Goal: Transaction & Acquisition: Subscribe to service/newsletter

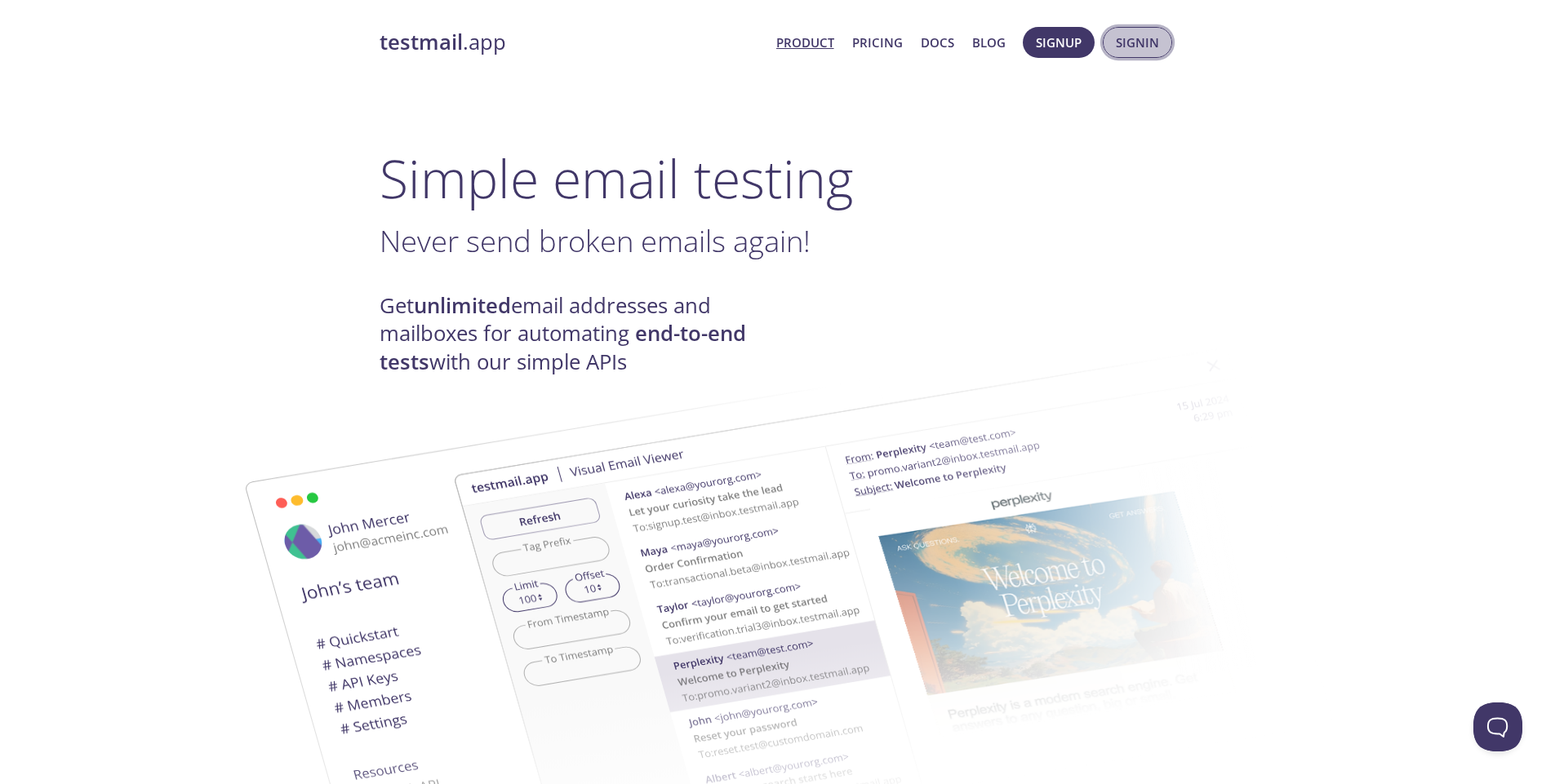
click at [1113, 42] on button "Signin" at bounding box center [1137, 42] width 69 height 31
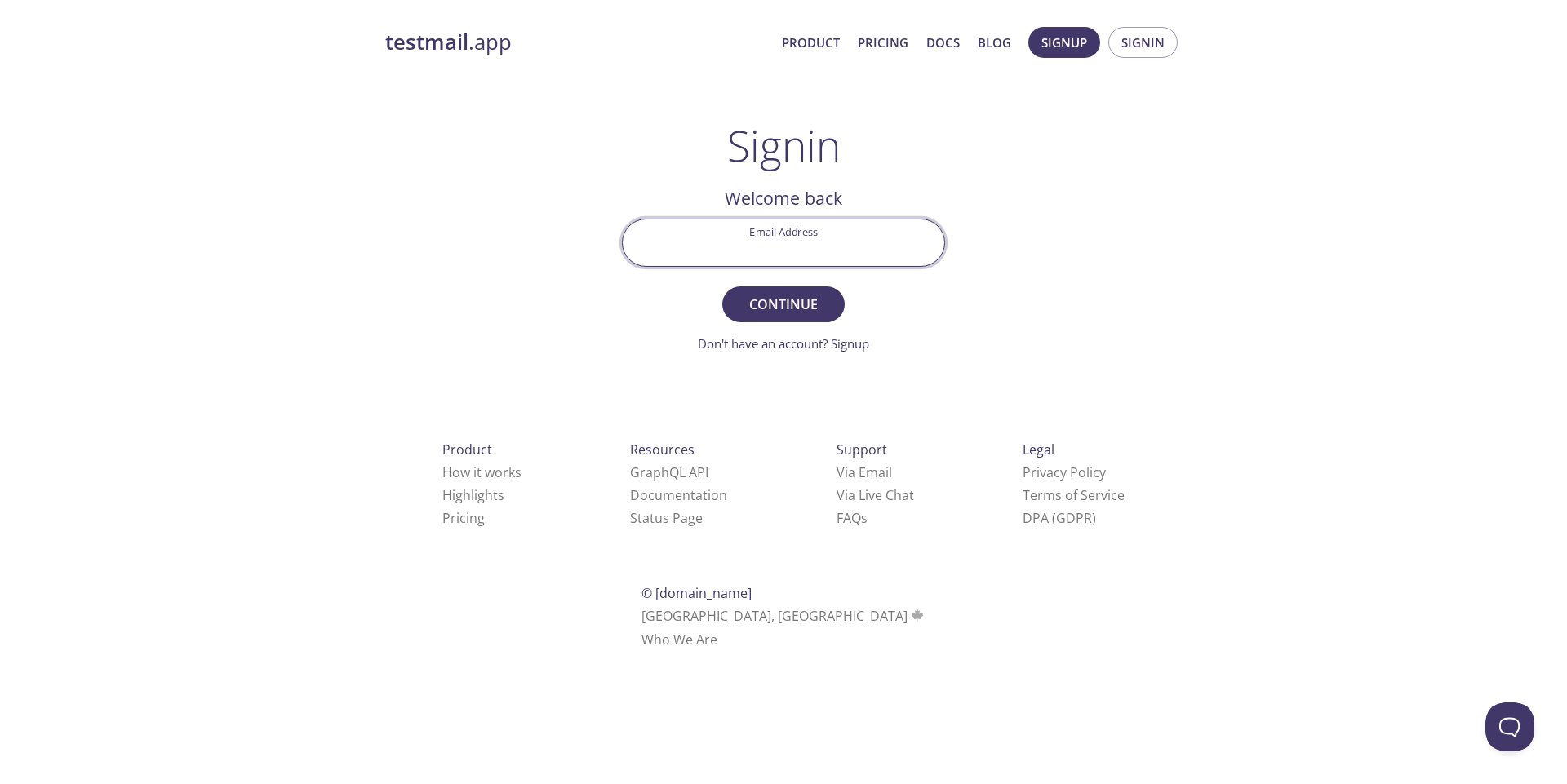
click at [777, 248] on input "Email Address" at bounding box center [784, 242] width 322 height 46
type input "[EMAIL_ADDRESS][DOMAIN_NAME]"
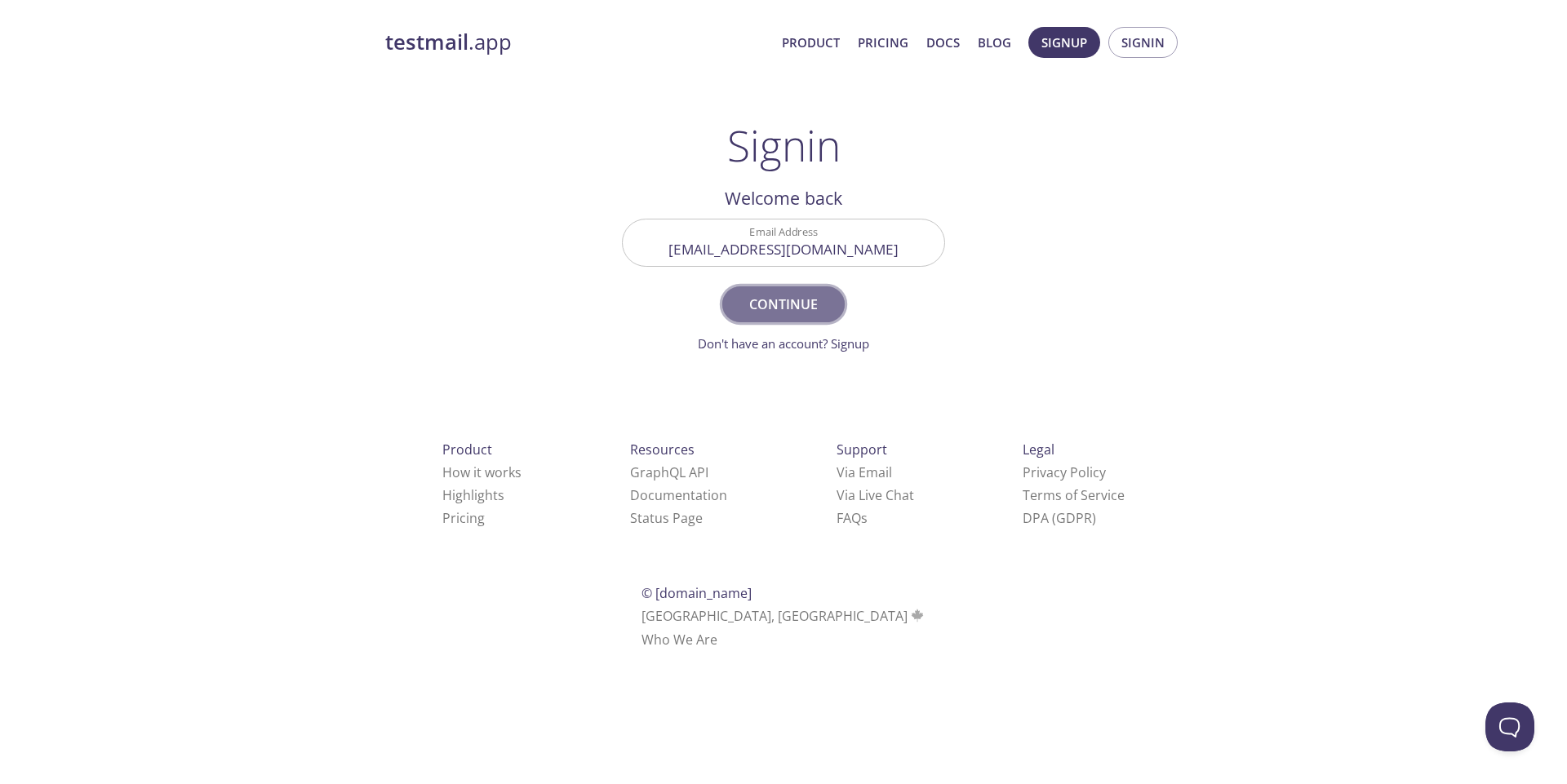
click at [782, 317] on button "Continue" at bounding box center [784, 304] width 123 height 36
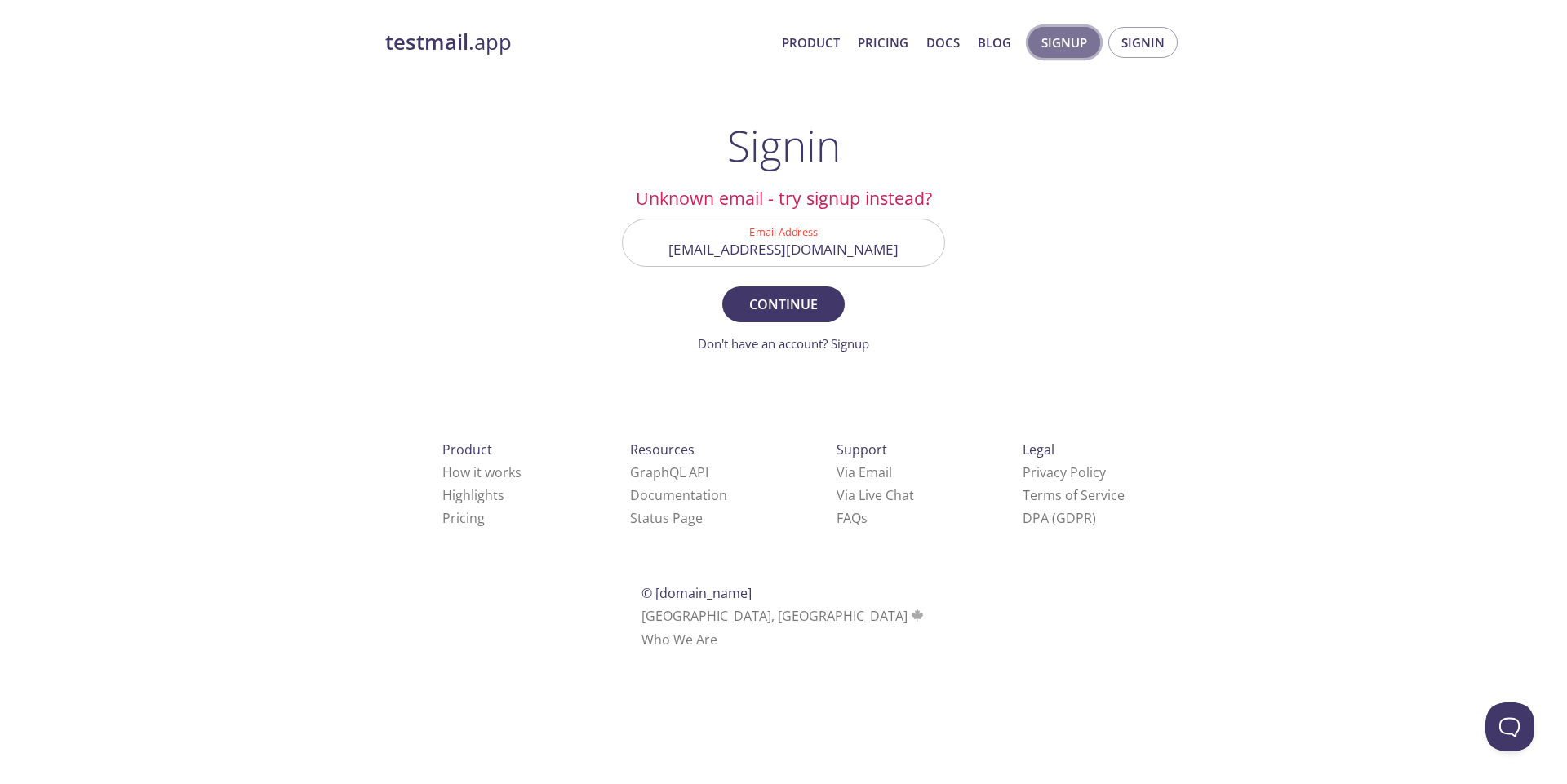
click at [1064, 46] on span "Signup" at bounding box center [1065, 42] width 46 height 21
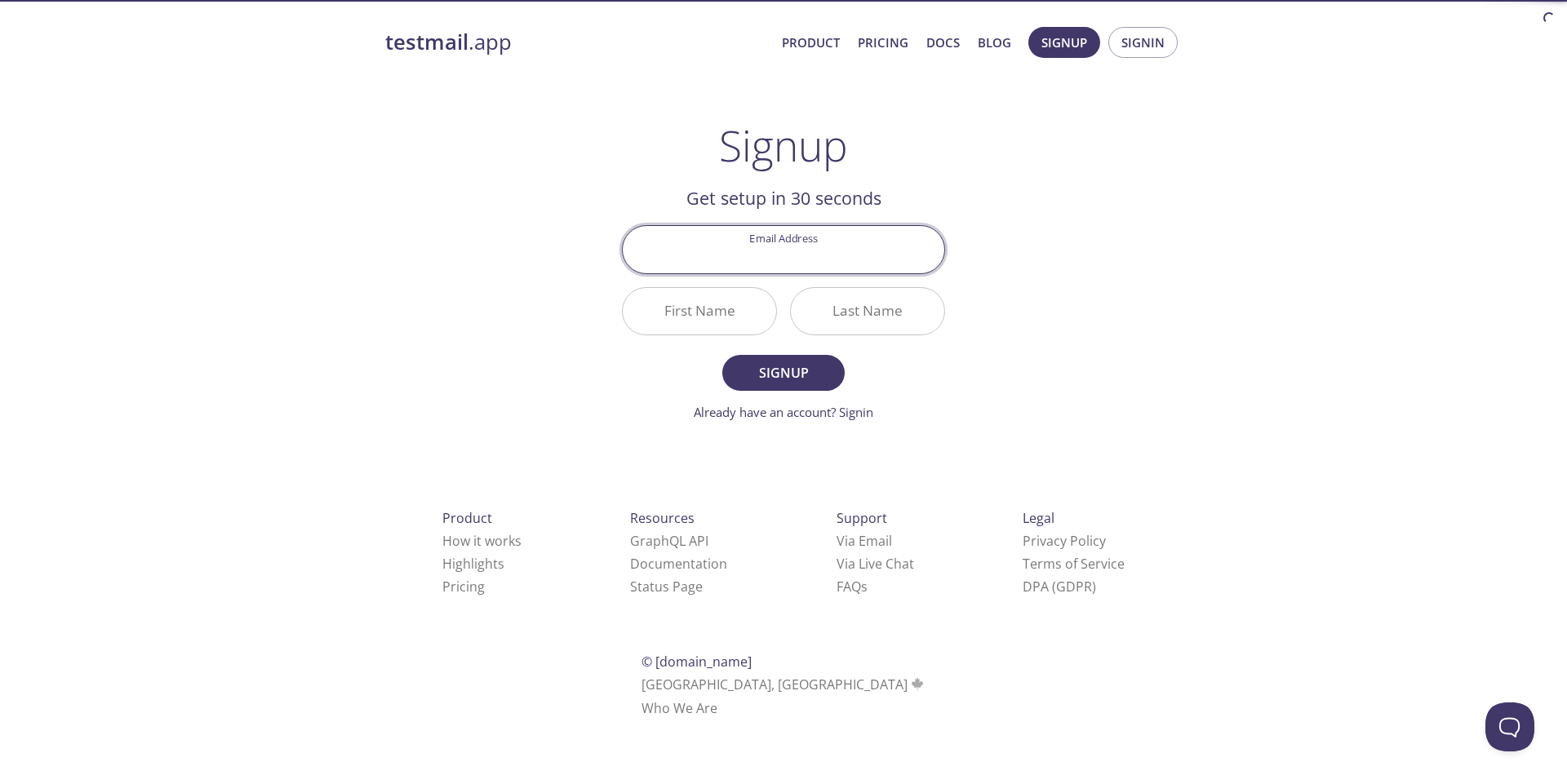
click at [751, 272] on input "Email Address" at bounding box center [784, 249] width 322 height 46
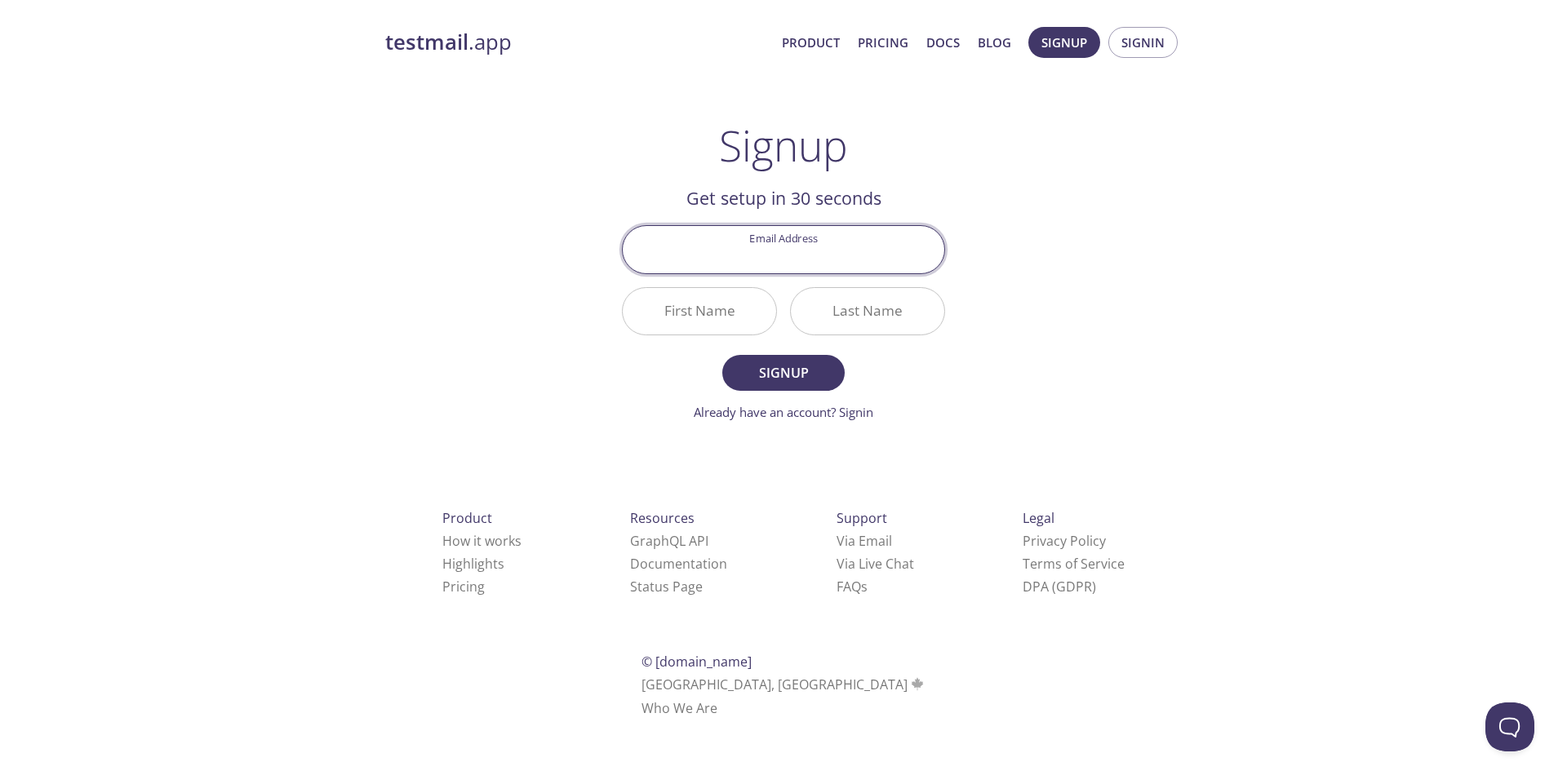
type input "[EMAIL_ADDRESS][DOMAIN_NAME]"
click at [689, 309] on input "First Name" at bounding box center [700, 311] width 153 height 46
click at [0, 739] on nordpass-autofill-portal at bounding box center [0, 739] width 0 height 0
type input "[PERSON_NAME]"
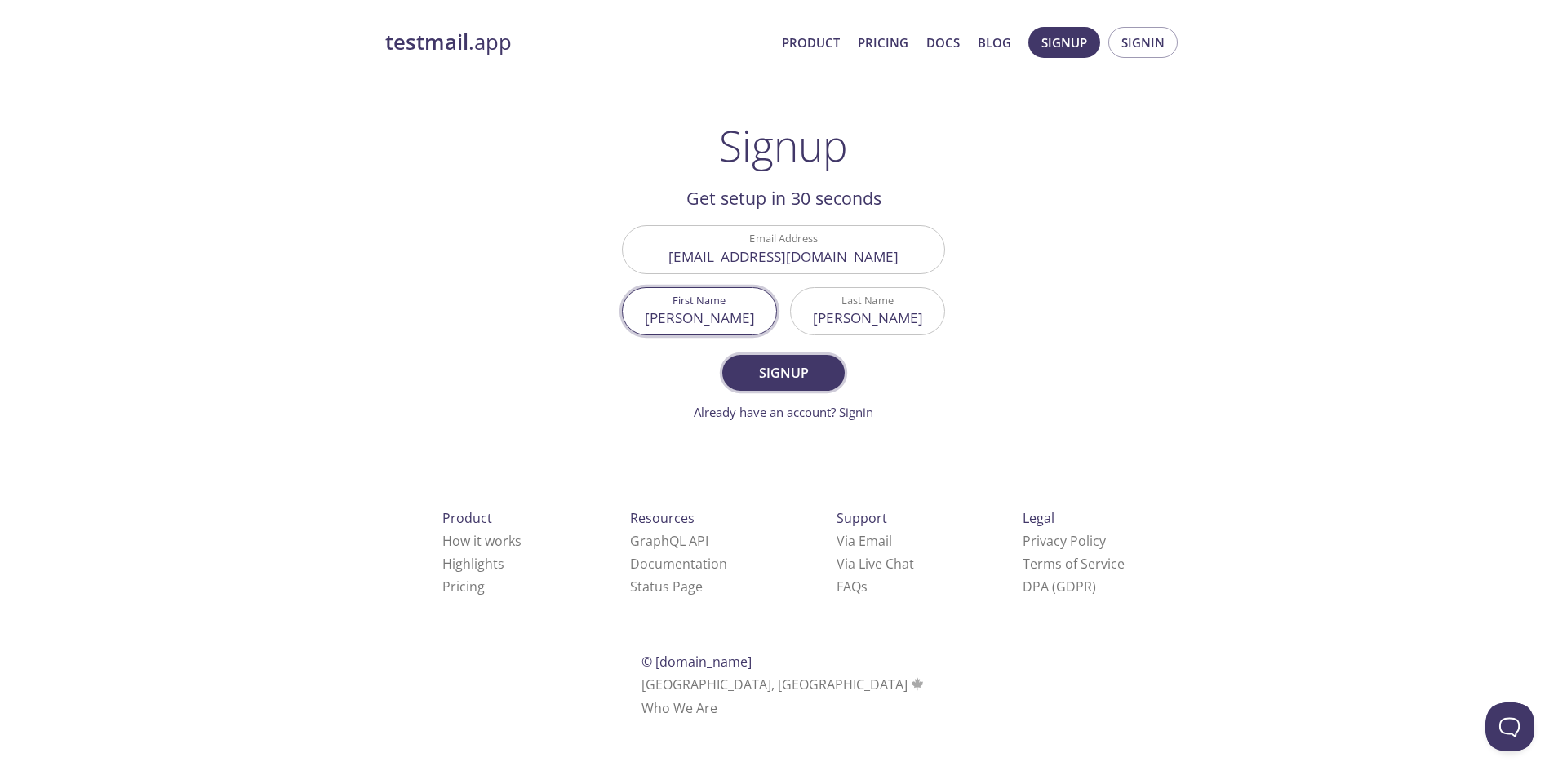
click at [805, 369] on span "Signup" at bounding box center [784, 372] width 87 height 23
click at [846, 332] on input "[PERSON_NAME]" at bounding box center [867, 311] width 153 height 46
click at [681, 324] on input "[PERSON_NAME]" at bounding box center [700, 311] width 153 height 46
type input "Lê"
click at [723, 355] on button "Signup" at bounding box center [784, 372] width 123 height 36
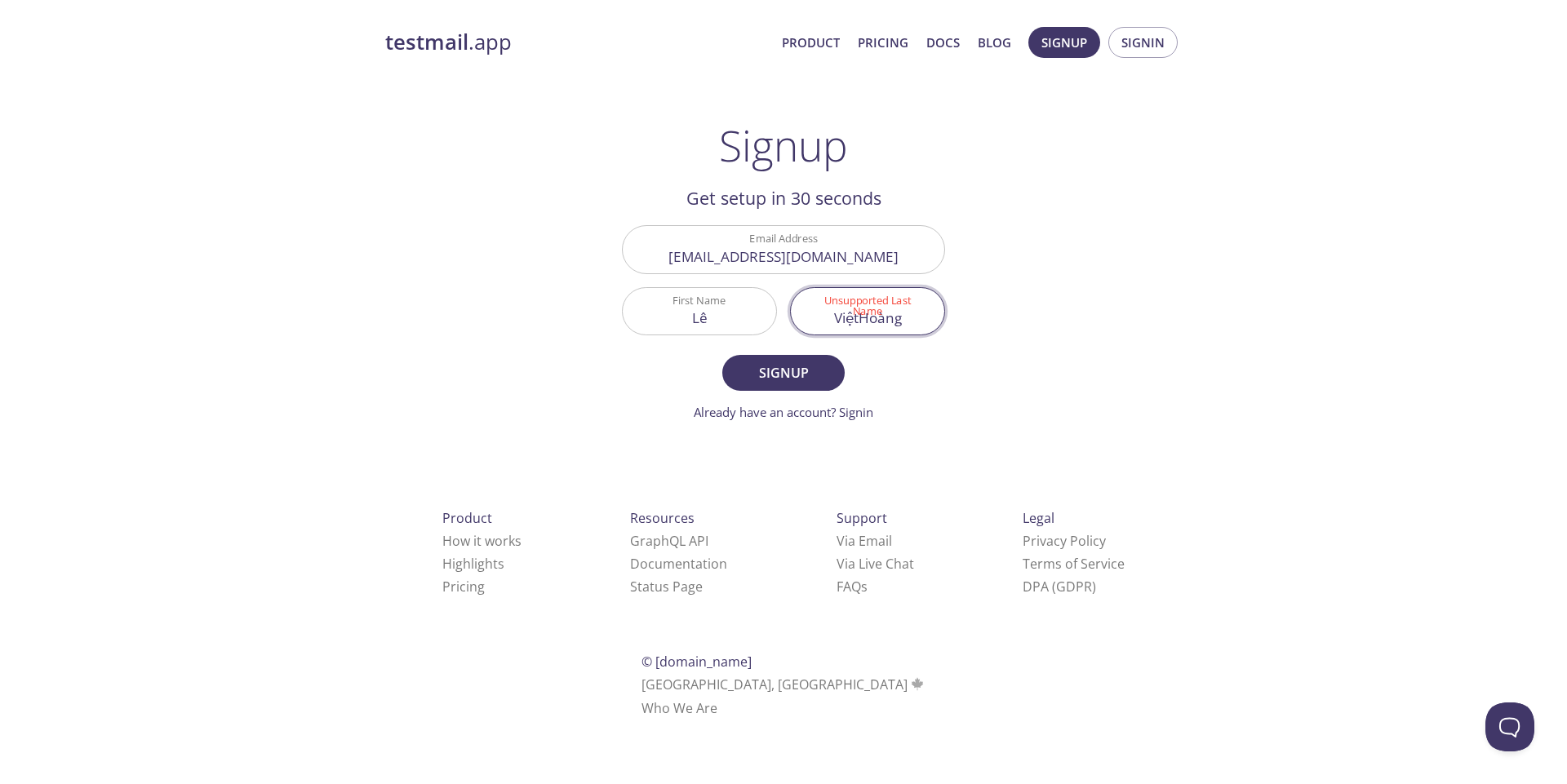
click at [871, 324] on input "ViệtHoàng" at bounding box center [867, 311] width 153 height 46
type input "Việt [PERSON_NAME]"
click at [760, 375] on span "Signup" at bounding box center [784, 372] width 87 height 23
click at [706, 310] on input "Lê" at bounding box center [700, 311] width 153 height 46
type input "L"
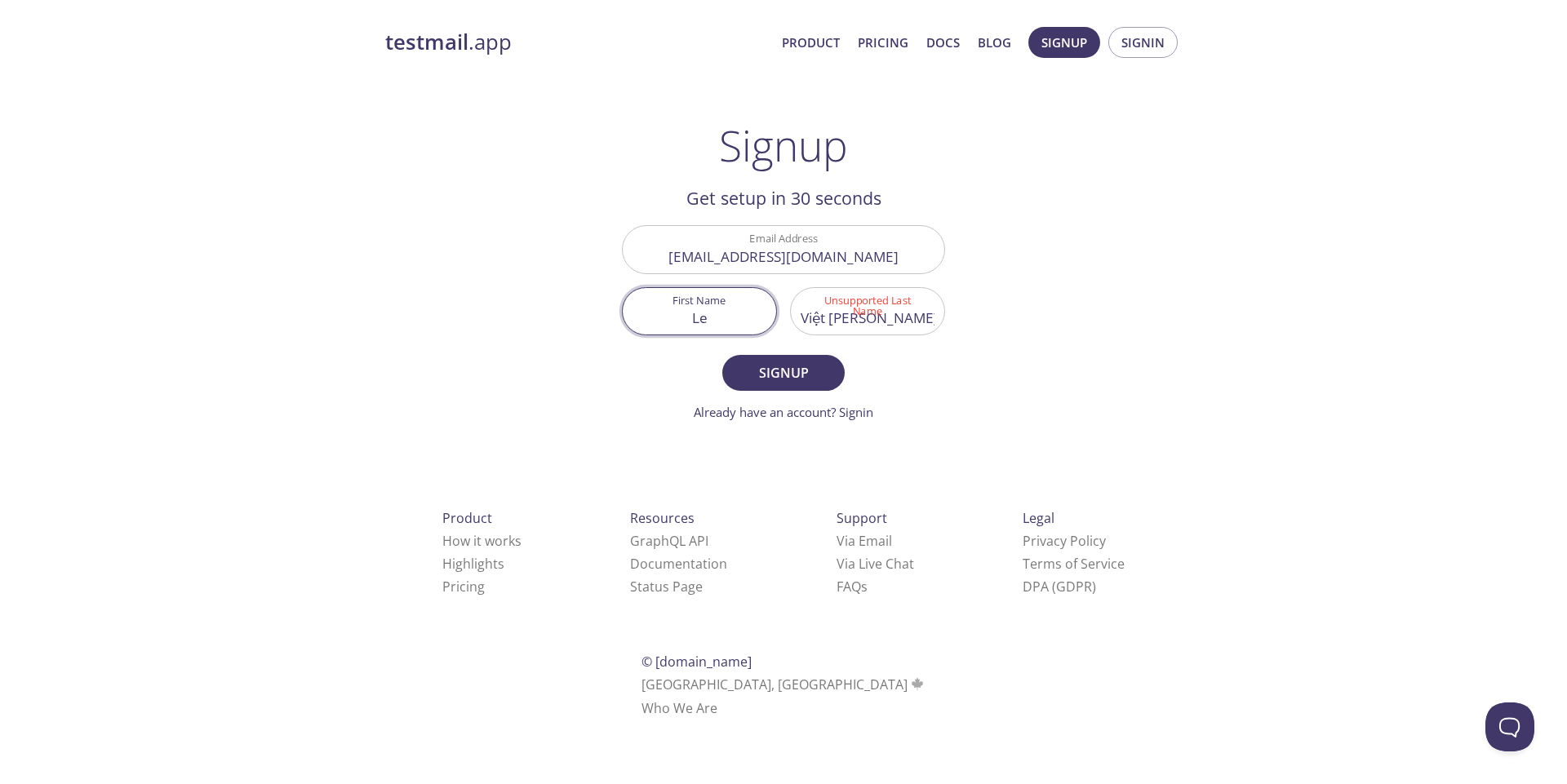
type input "Le"
type input "Hoang"
click at [708, 311] on input "Le" at bounding box center [700, 311] width 153 height 46
type input "Le Viet"
click at [723, 355] on button "Signup" at bounding box center [784, 372] width 123 height 36
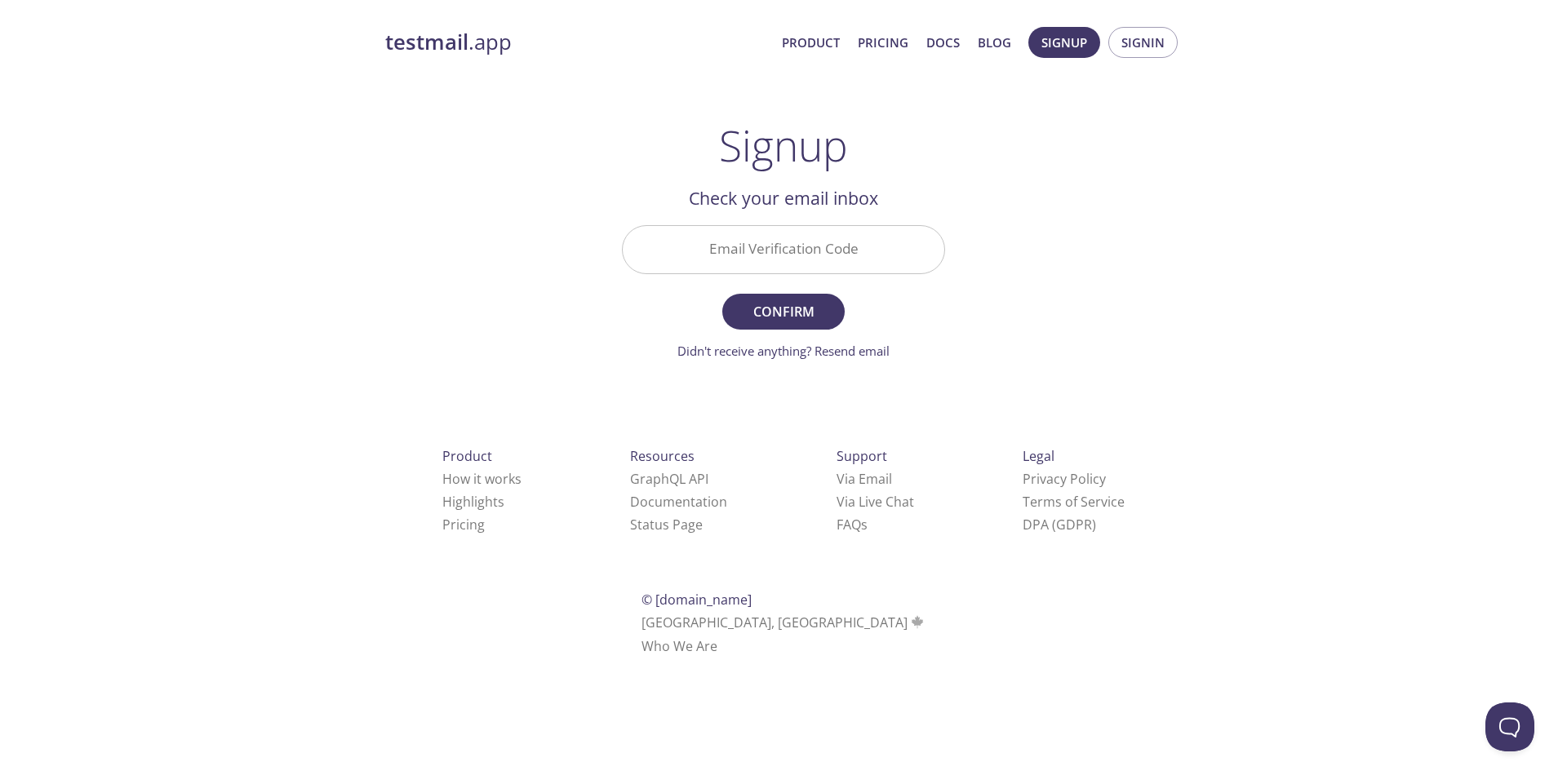
paste input "5YPJPNL"
click at [729, 253] on input "5YPJPNL" at bounding box center [784, 249] width 322 height 46
type input "5YPJPNL"
click at [723, 294] on button "Confirm" at bounding box center [784, 311] width 123 height 36
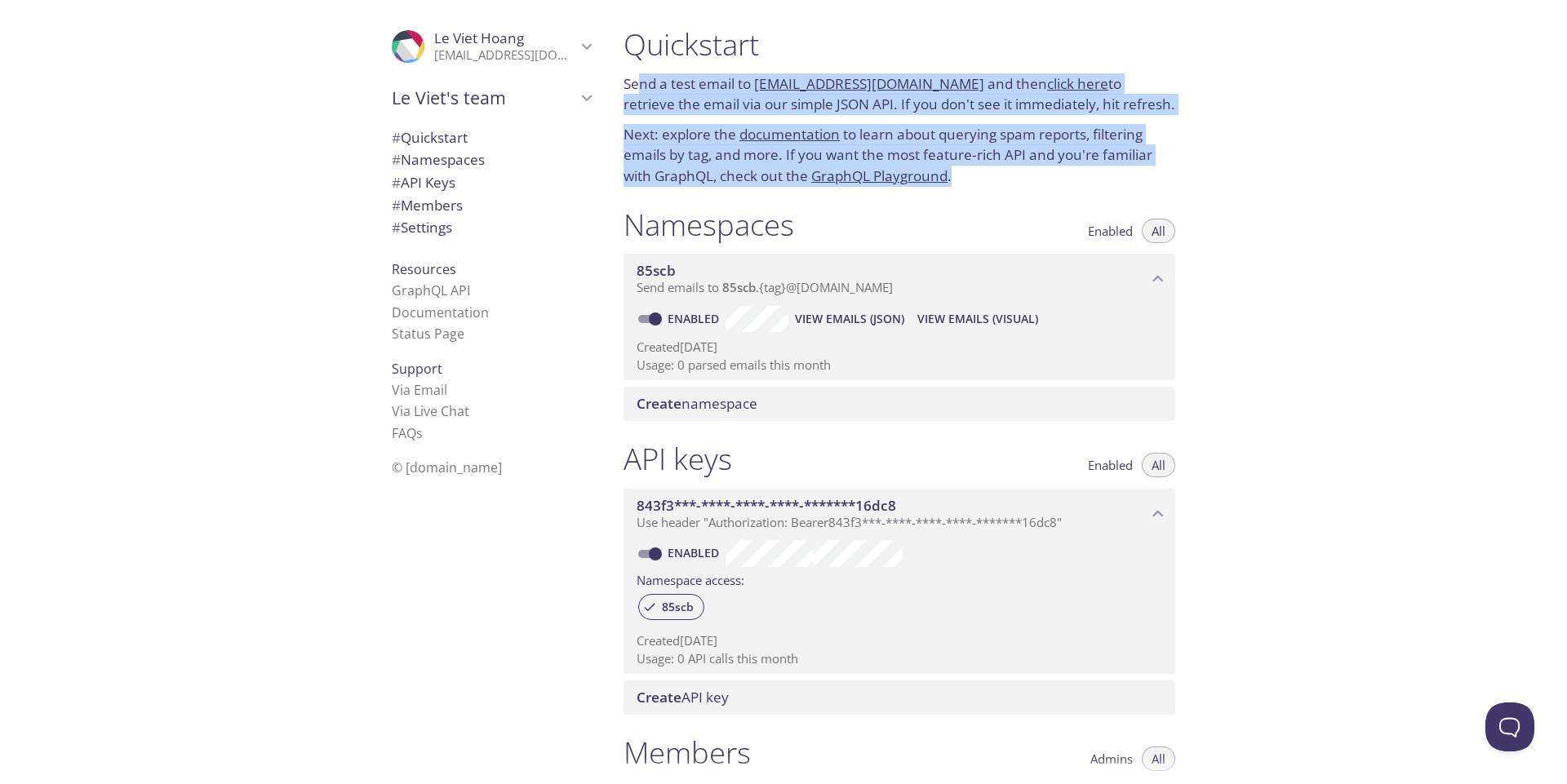
drag, startPoint x: 637, startPoint y: 75, endPoint x: 974, endPoint y: 168, distance: 349.6
click at [974, 168] on div "Quickstart Send a test email to [EMAIL_ADDRESS][DOMAIN_NAME] and then click her…" at bounding box center [899, 107] width 578 height 181
click at [974, 168] on p "Next: explore the documentation to learn about querying spam reports, filtering…" at bounding box center [900, 156] width 552 height 63
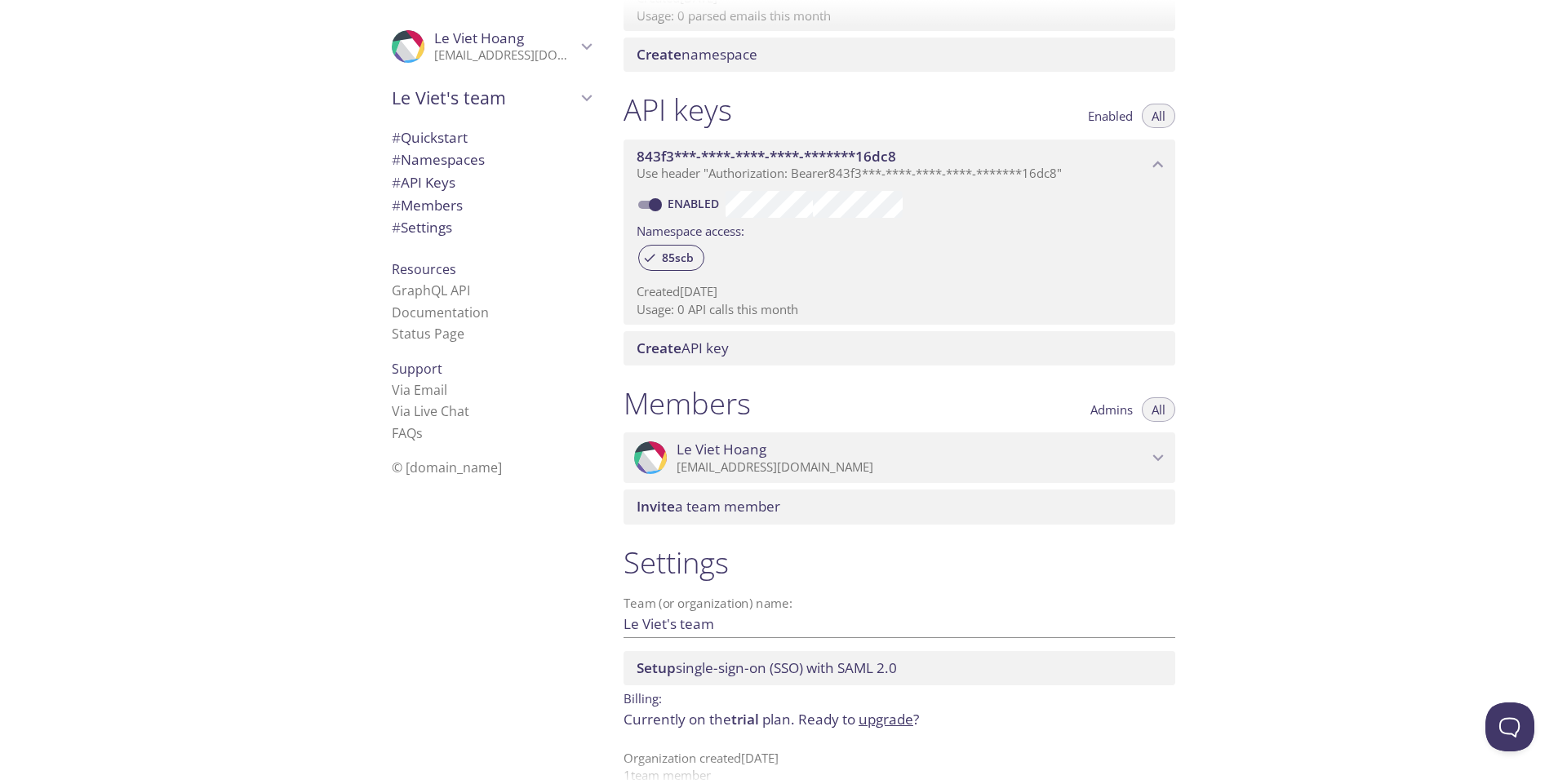
scroll to position [342, 0]
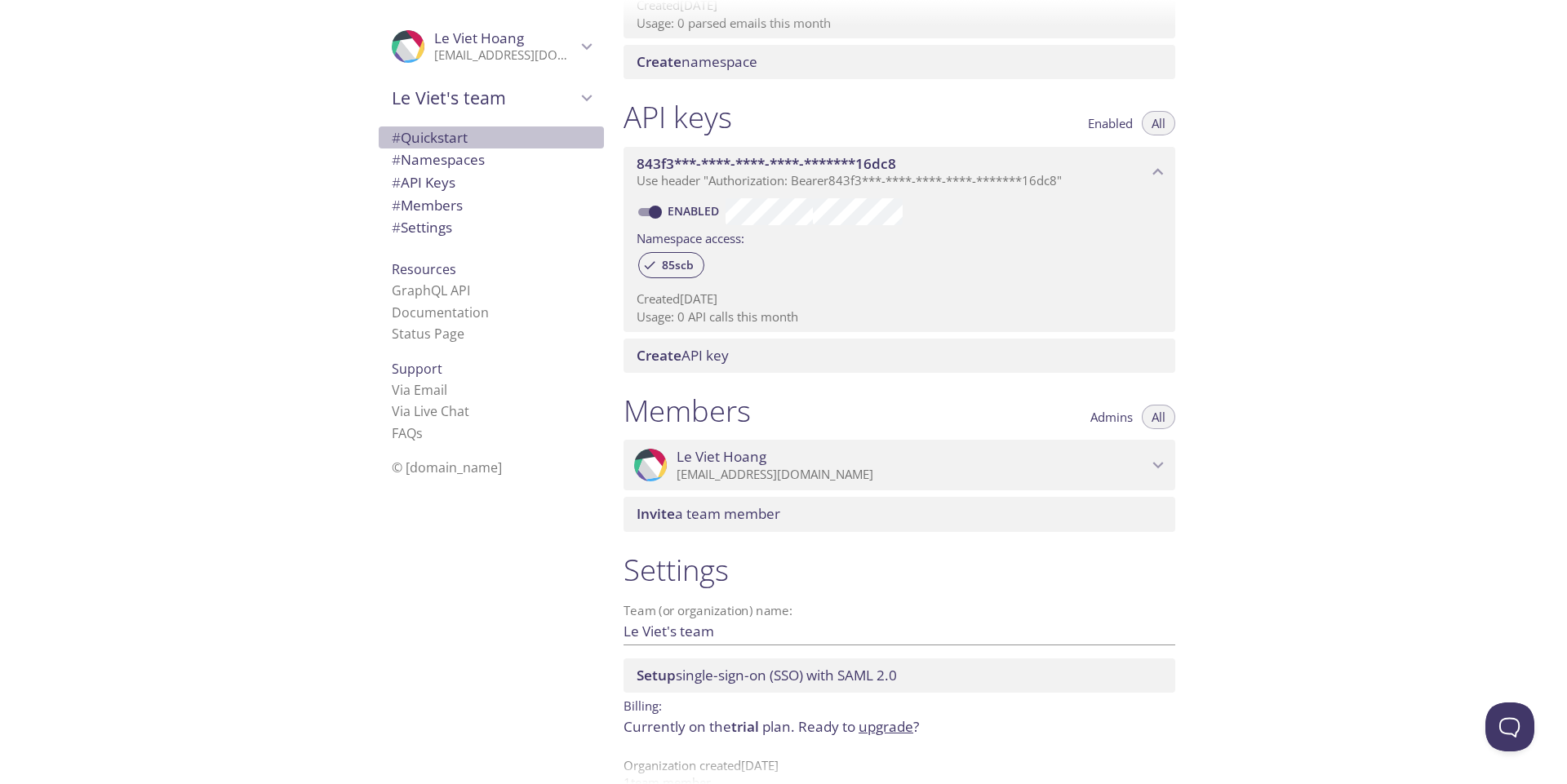
click at [430, 135] on span "# Quickstart" at bounding box center [430, 137] width 76 height 18
